Goal: Book appointment/travel/reservation

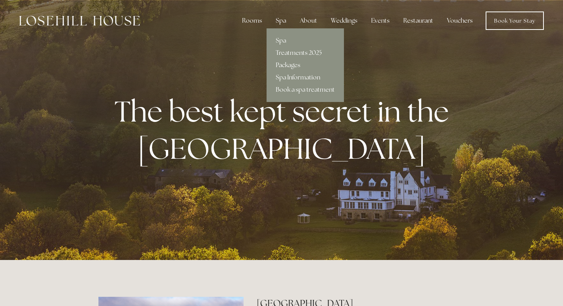
click at [284, 22] on div "Spa" at bounding box center [281, 20] width 23 height 15
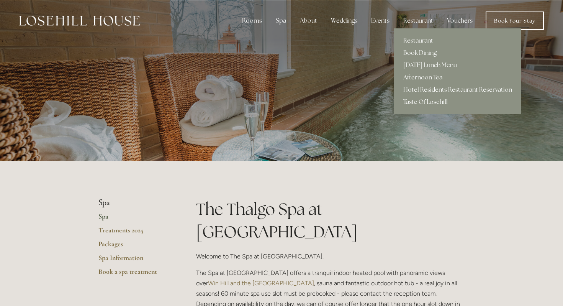
click at [420, 40] on link "Restaurant" at bounding box center [457, 40] width 127 height 12
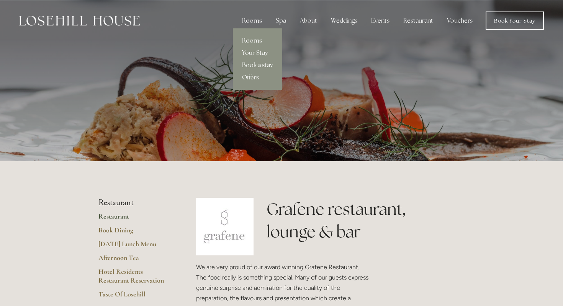
click at [248, 22] on div "Rooms" at bounding box center [252, 20] width 32 height 15
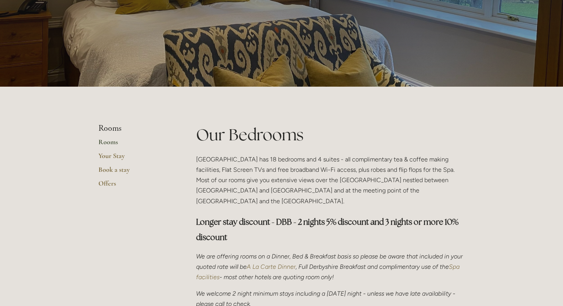
scroll to position [99, 0]
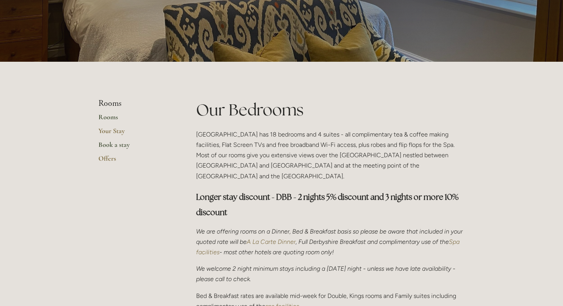
click at [119, 145] on link "Book a stay" at bounding box center [134, 147] width 73 height 14
